Goal: Information Seeking & Learning: Check status

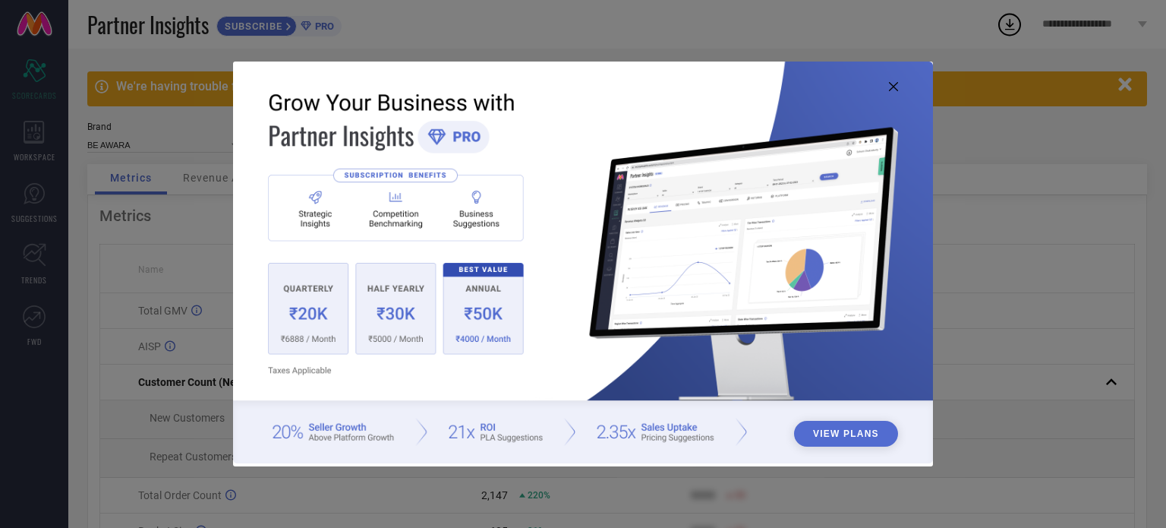
click at [891, 84] on icon at bounding box center [893, 86] width 9 height 9
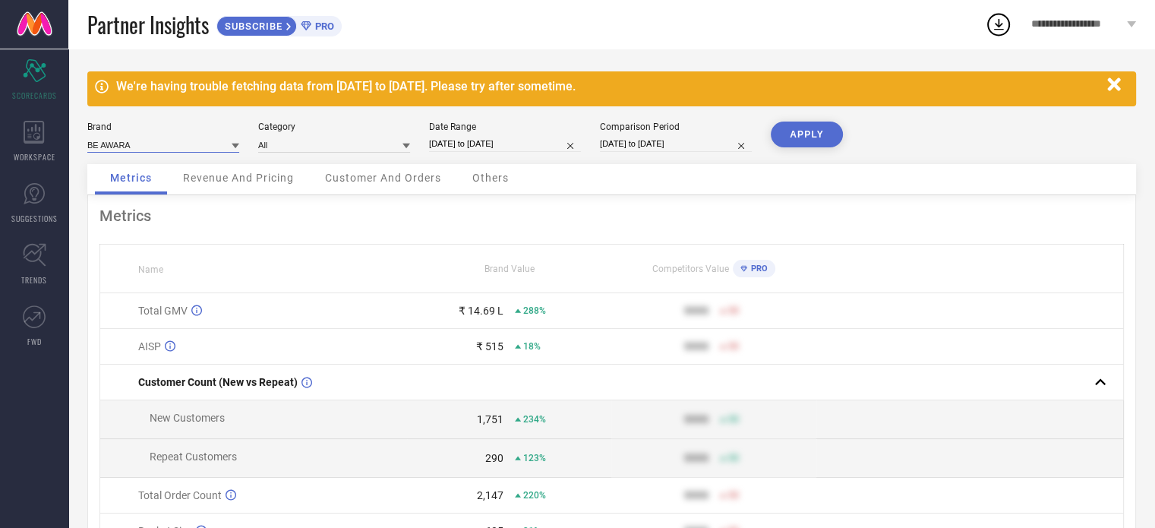
click at [169, 146] on input at bounding box center [163, 145] width 152 height 16
click at [282, 147] on input at bounding box center [334, 145] width 152 height 16
click at [286, 173] on div "All" at bounding box center [334, 166] width 152 height 26
select select "7"
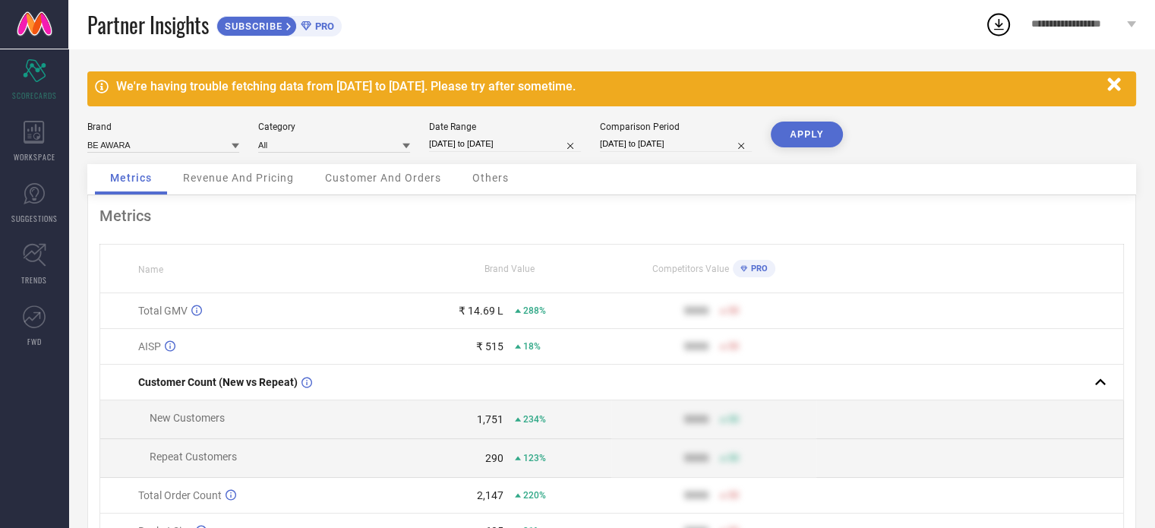
select select "2024"
select select "8"
select select "2024"
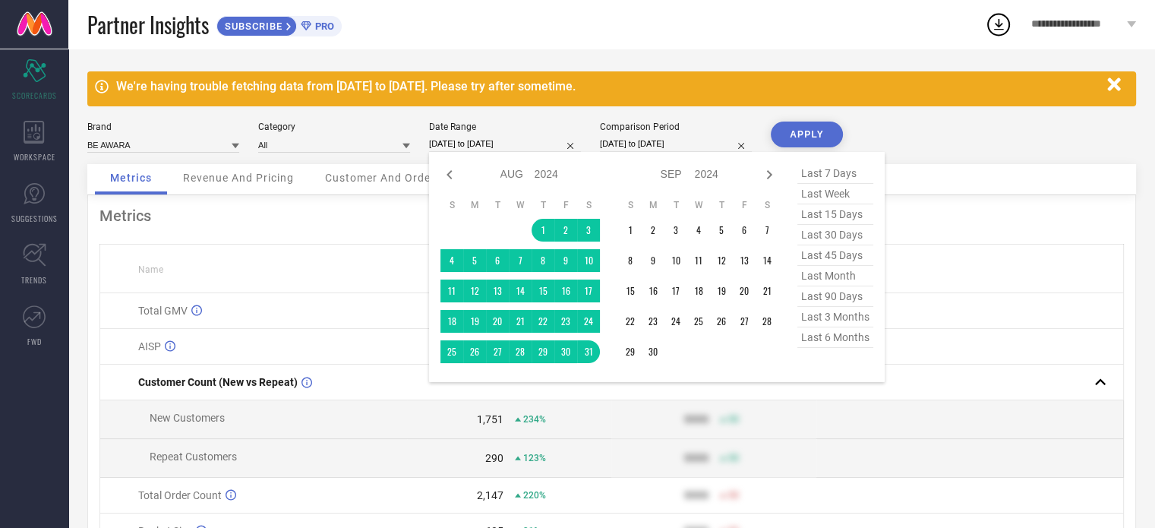
click at [442, 144] on input "[DATE] to [DATE]" at bounding box center [505, 144] width 152 height 16
click at [444, 145] on input "[DATE] to [DATE]" at bounding box center [505, 144] width 152 height 16
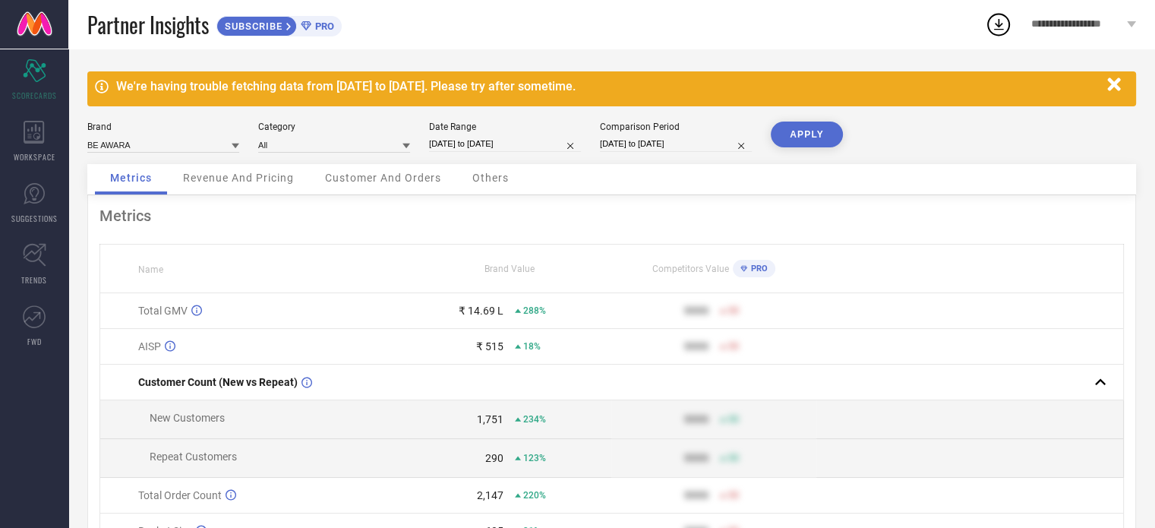
click at [805, 136] on button "APPLY" at bounding box center [807, 134] width 72 height 26
click at [222, 190] on div "Revenue And Pricing" at bounding box center [238, 179] width 141 height 30
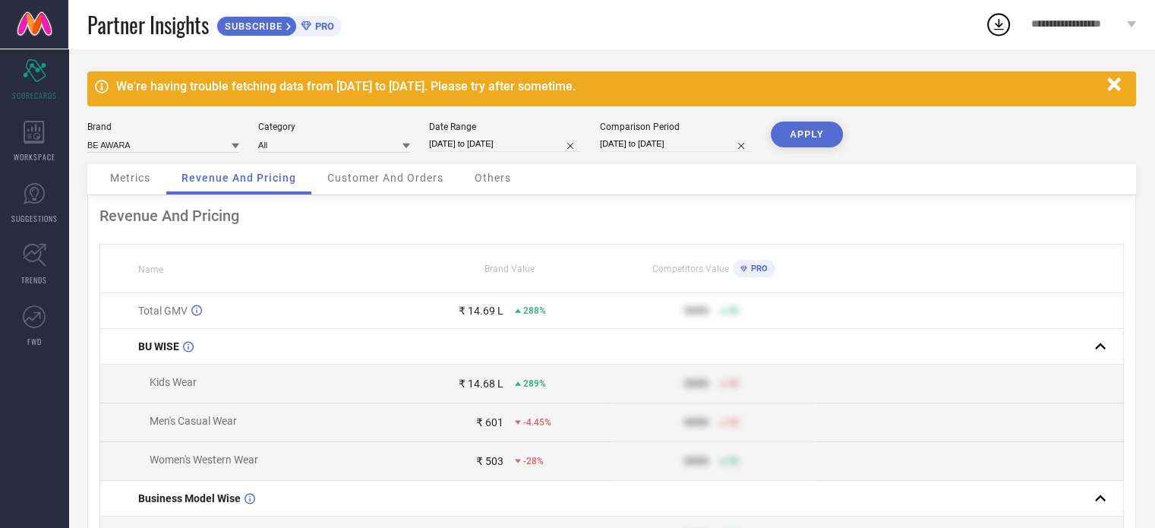
click at [362, 184] on div "Customer And Orders" at bounding box center [385, 179] width 147 height 30
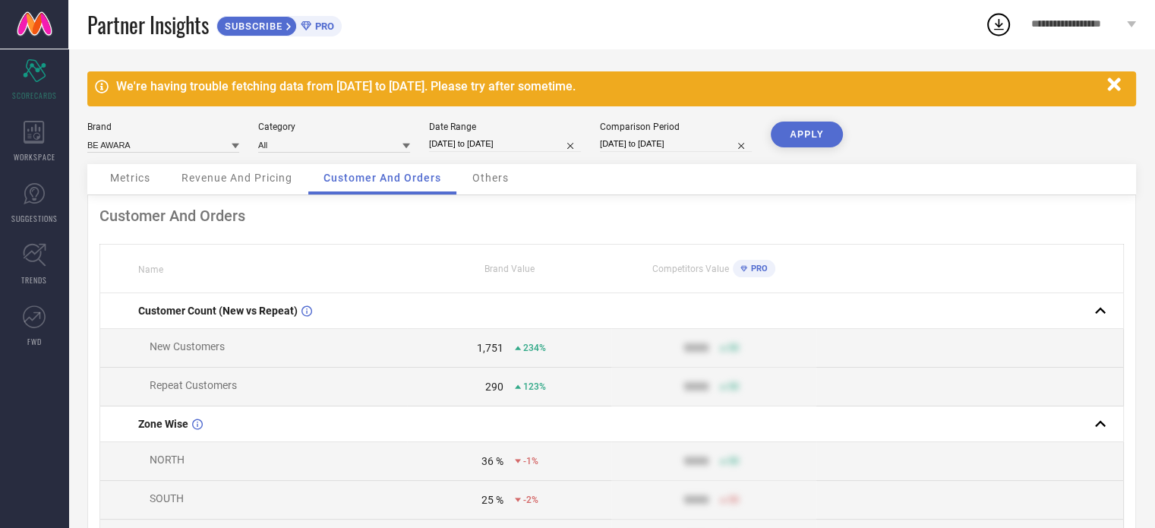
click at [481, 181] on span "Others" at bounding box center [490, 178] width 36 height 12
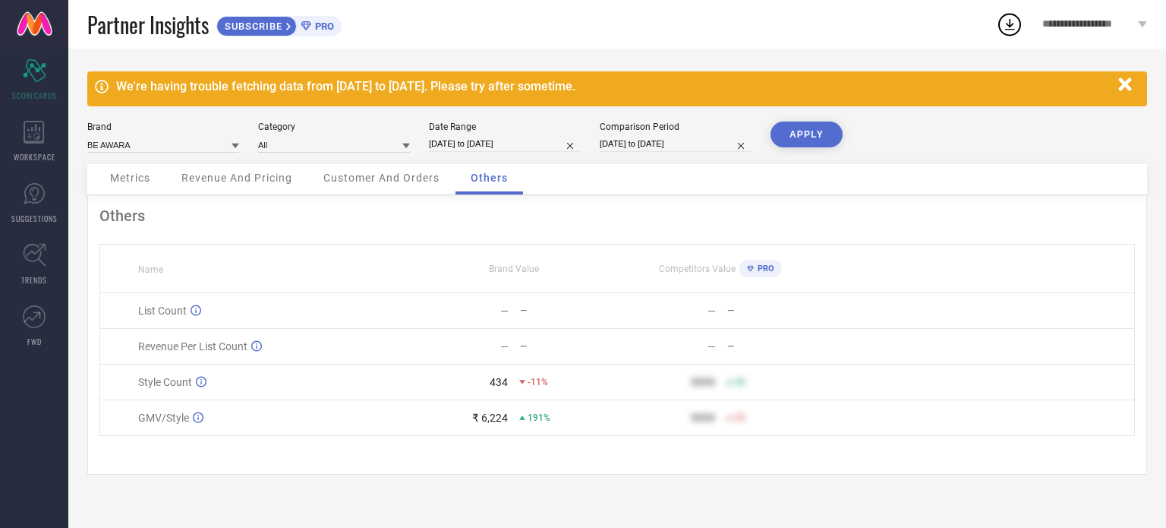
click at [137, 175] on span "Metrics" at bounding box center [130, 178] width 40 height 12
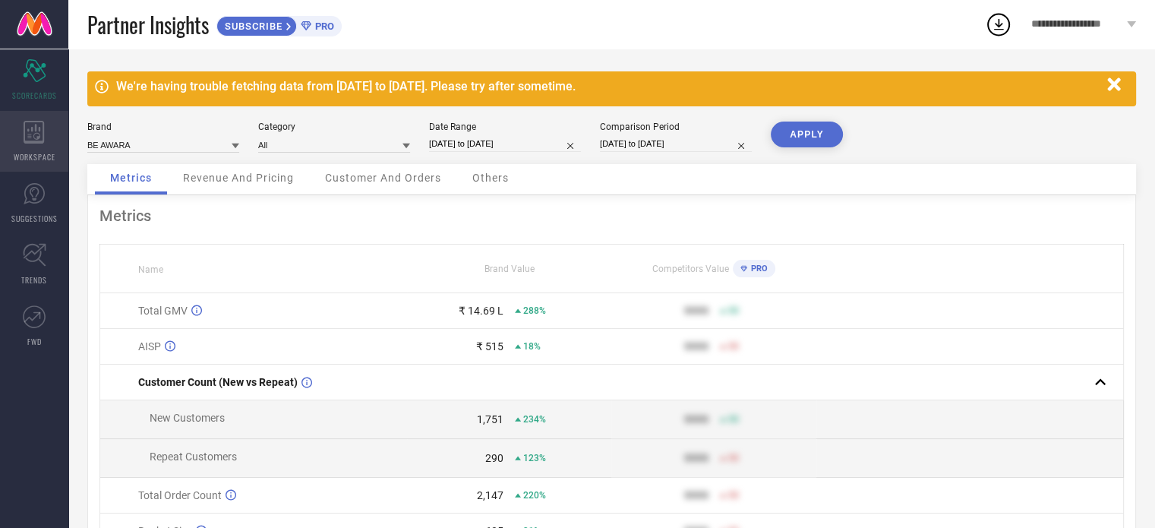
click at [21, 142] on div "WORKSPACE" at bounding box center [34, 141] width 68 height 61
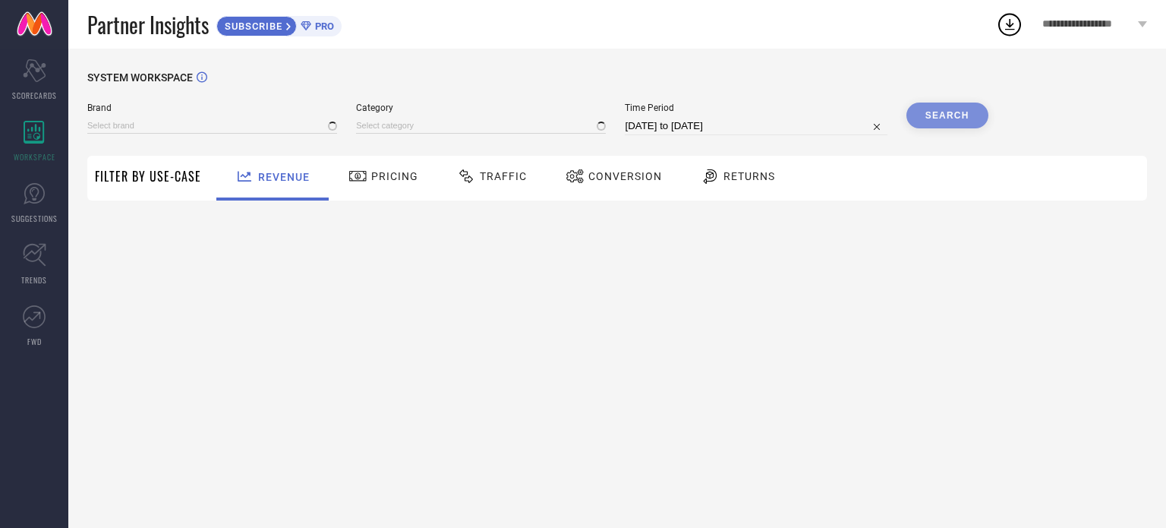
type input "BE AWARA"
type input "All"
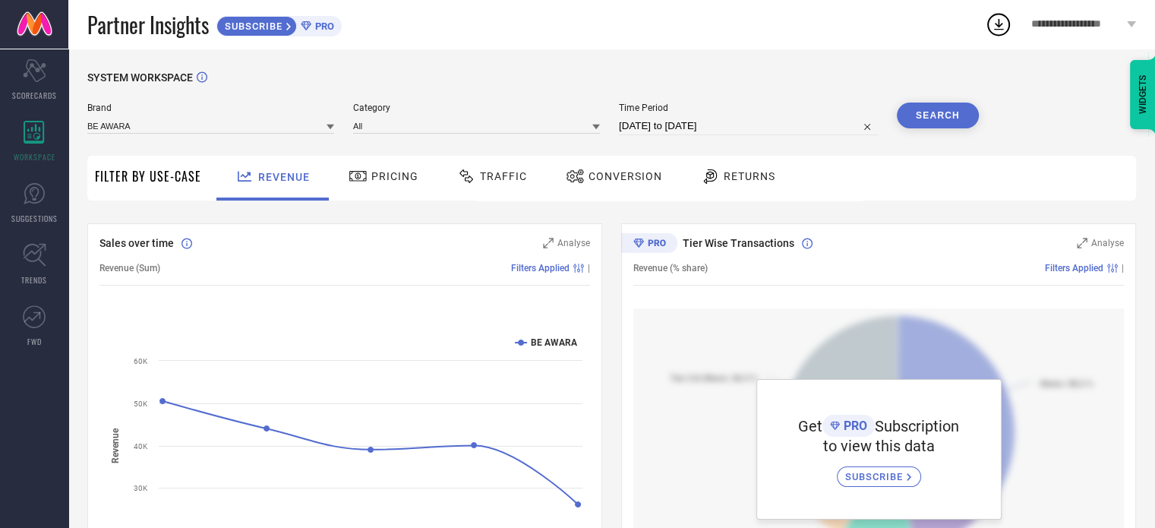
click at [381, 181] on span "Pricing" at bounding box center [394, 176] width 47 height 12
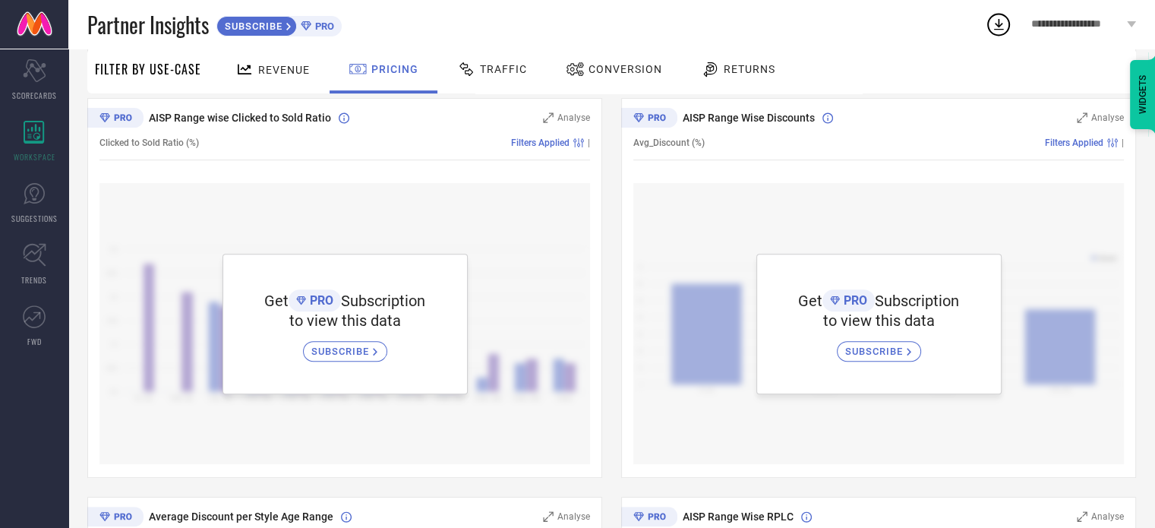
scroll to position [440, 0]
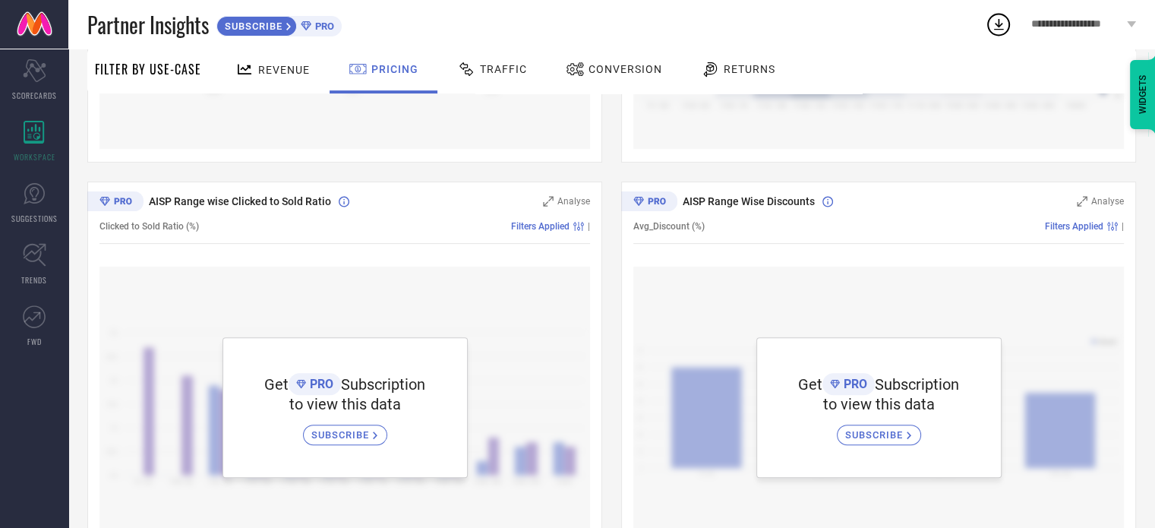
click at [525, 68] on div "Traffic" at bounding box center [491, 69] width 77 height 26
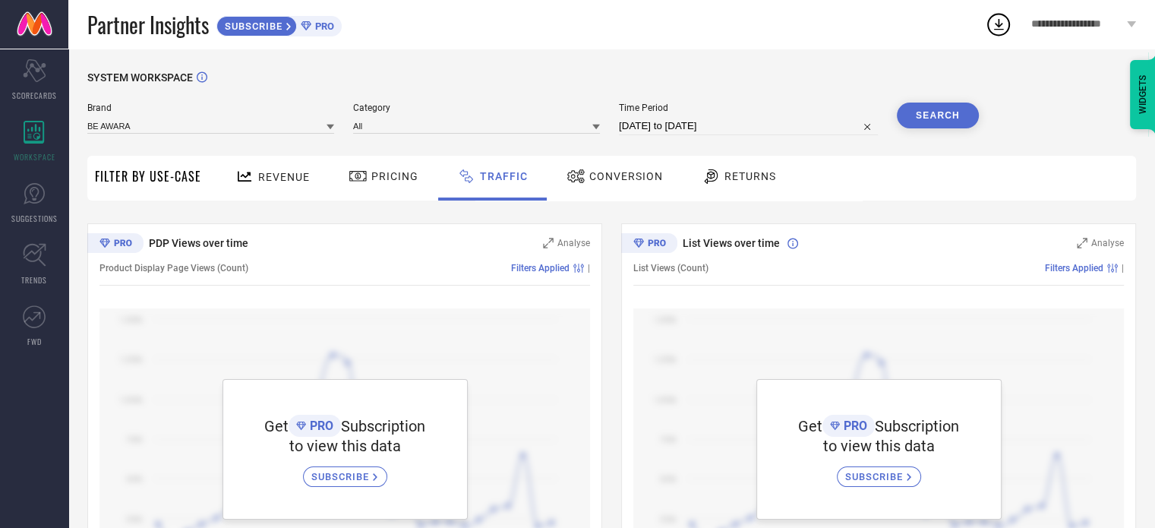
click at [595, 169] on div "Conversion" at bounding box center [615, 176] width 104 height 26
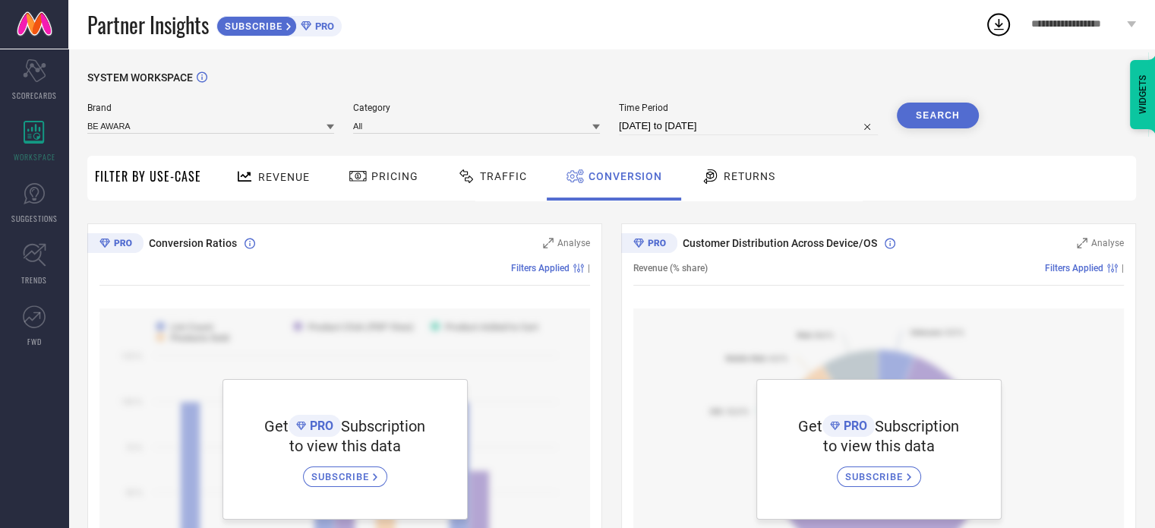
click at [730, 181] on span "Returns" at bounding box center [750, 176] width 52 height 12
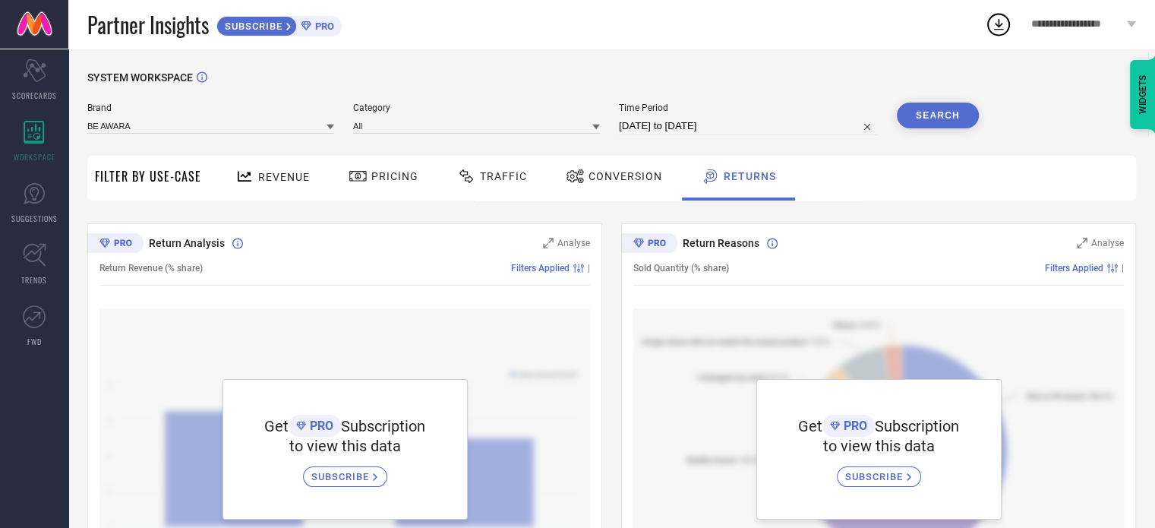
click at [33, 23] on link at bounding box center [34, 24] width 68 height 49
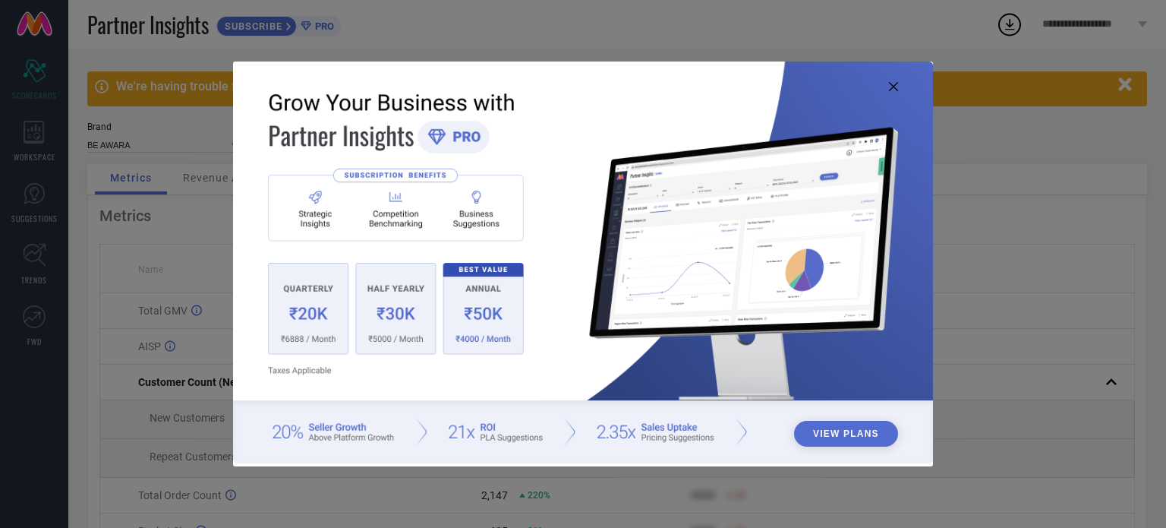
click at [887, 84] on img at bounding box center [583, 262] width 700 height 402
click at [893, 86] on icon at bounding box center [893, 86] width 9 height 9
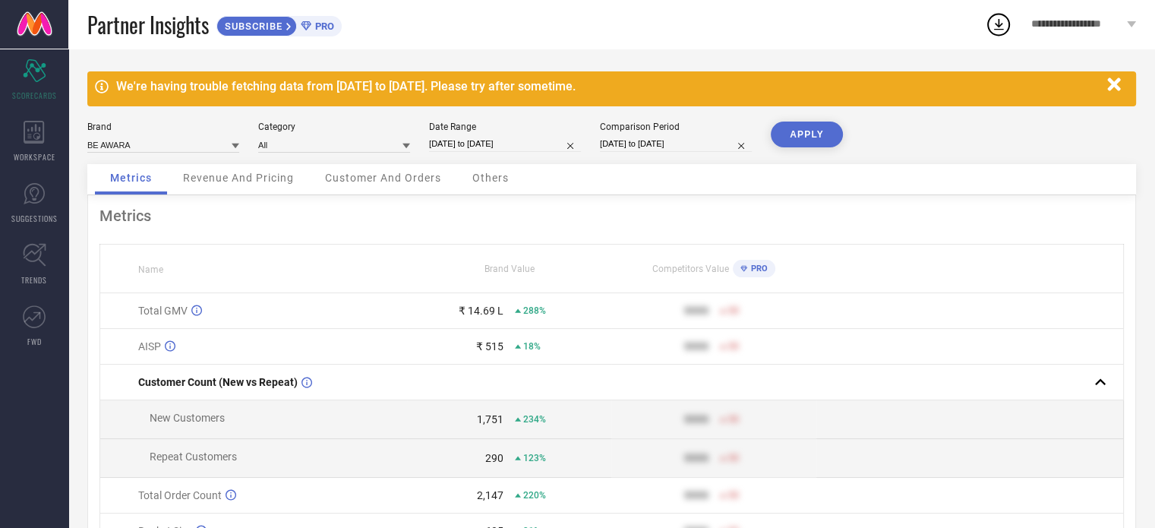
click at [488, 312] on div "₹ 14.69 L" at bounding box center [481, 310] width 45 height 12
click at [474, 144] on input "[DATE] to [DATE]" at bounding box center [505, 144] width 152 height 16
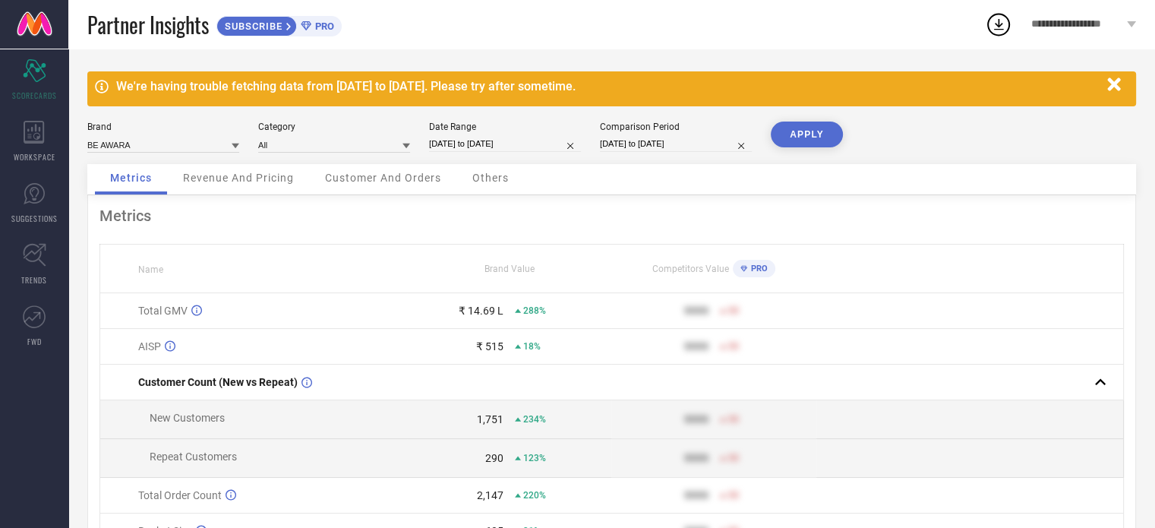
select select "7"
select select "2024"
select select "8"
select select "2024"
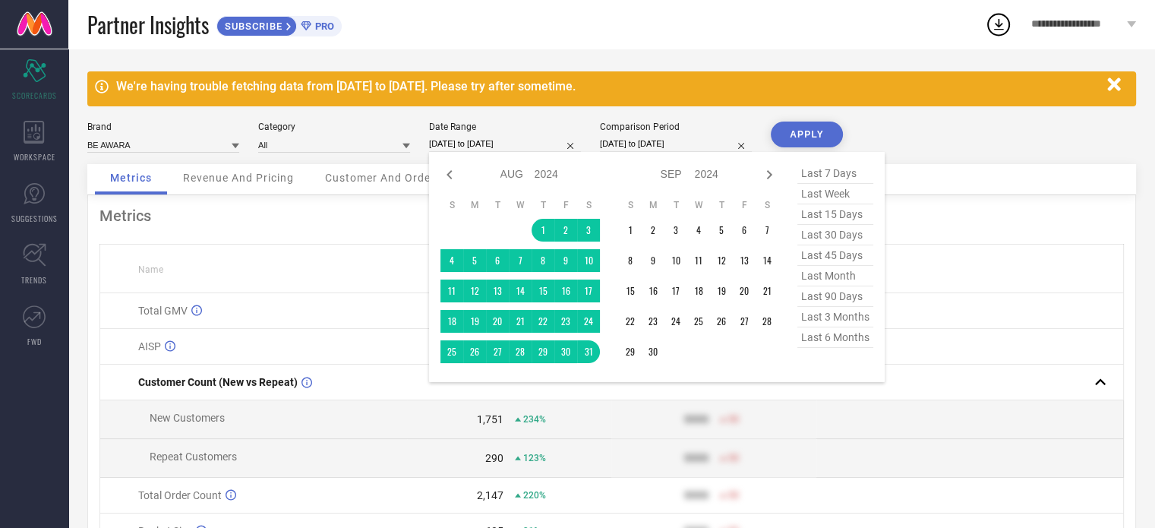
click at [834, 237] on span "last 30 days" at bounding box center [835, 235] width 76 height 20
type input "[DATE] to [DATE]"
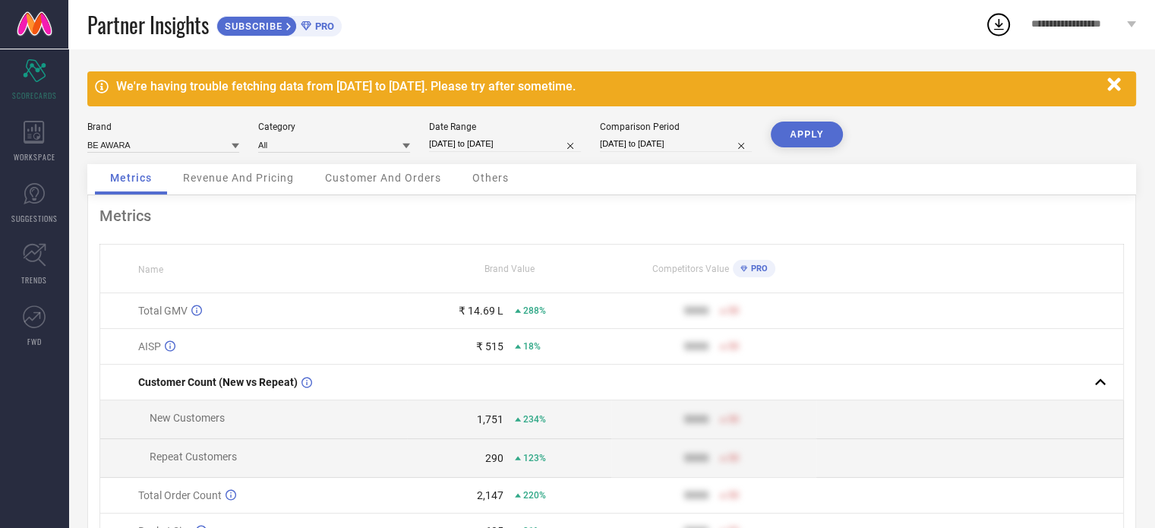
click at [802, 131] on button "APPLY" at bounding box center [807, 134] width 72 height 26
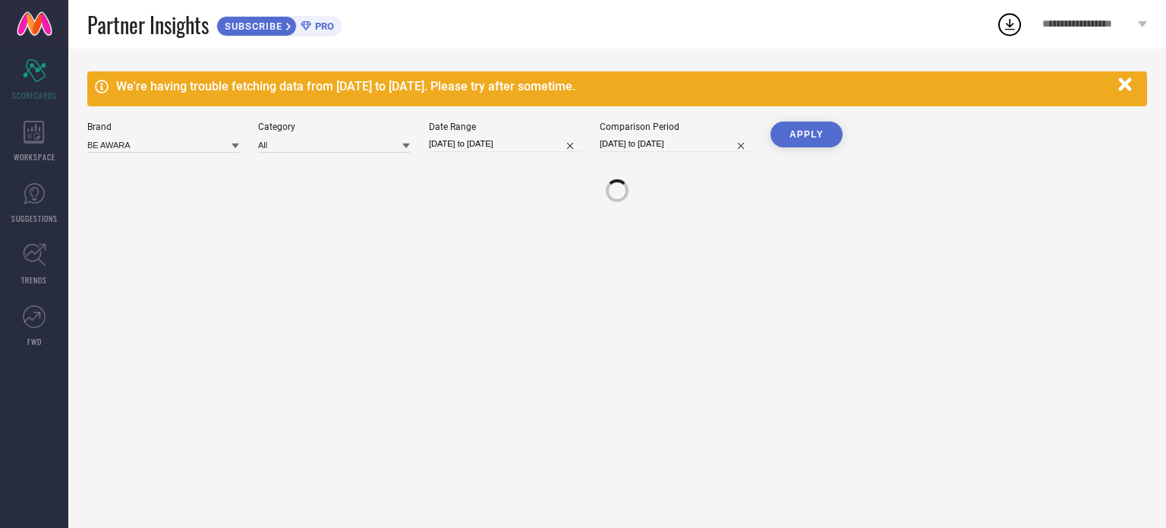
click at [623, 146] on input "[DATE] to [DATE]" at bounding box center [676, 144] width 152 height 16
select select "5"
select select "2025"
select select "6"
select select "2025"
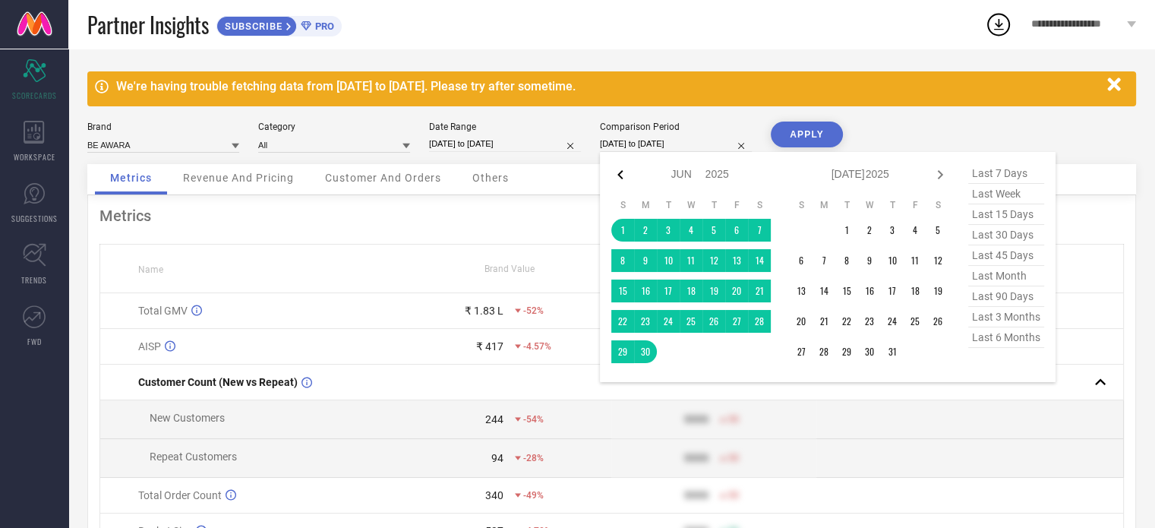
click at [621, 178] on icon at bounding box center [620, 175] width 18 height 18
select select "4"
select select "2025"
select select "5"
select select "2025"
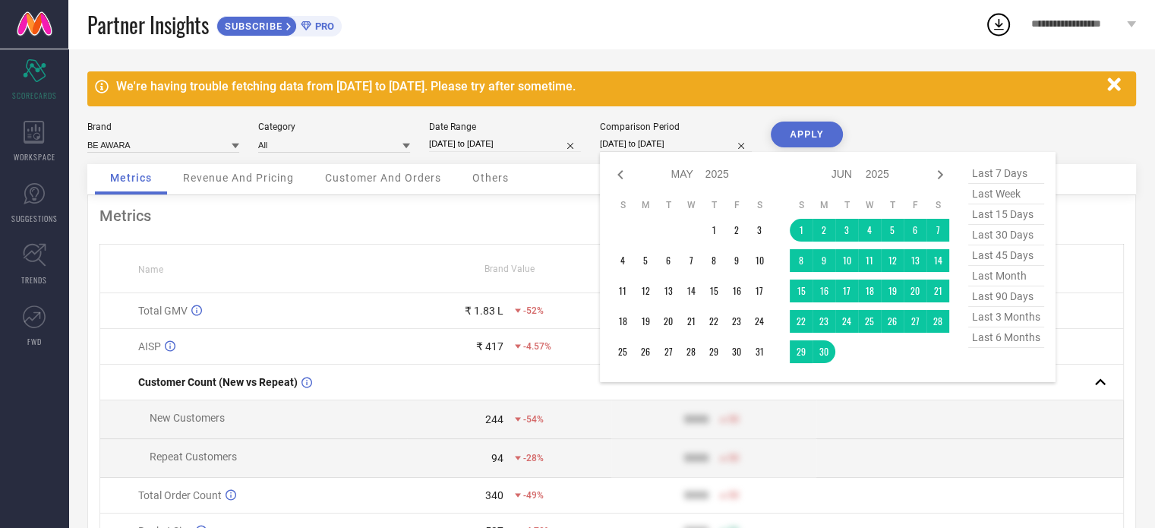
click at [1115, 87] on icon "button" at bounding box center [1113, 83] width 13 height 13
